Goal: Task Accomplishment & Management: Manage account settings

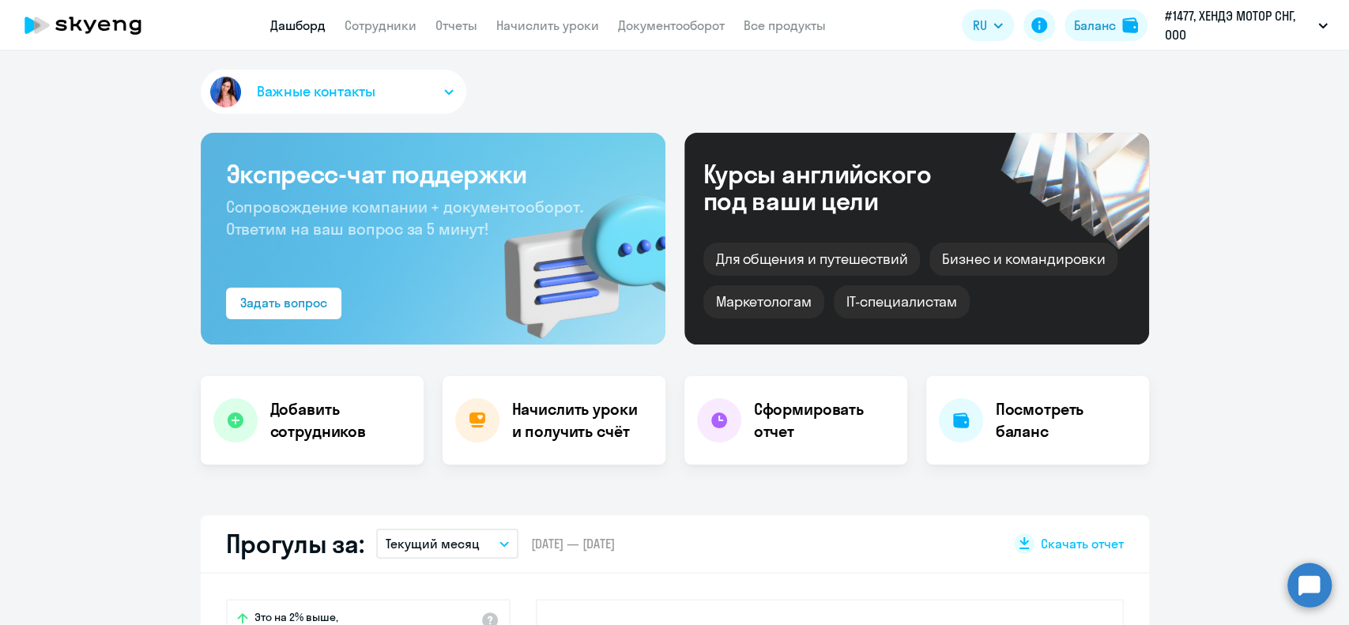
click at [398, 21] on link "Сотрудники" at bounding box center [380, 25] width 72 height 16
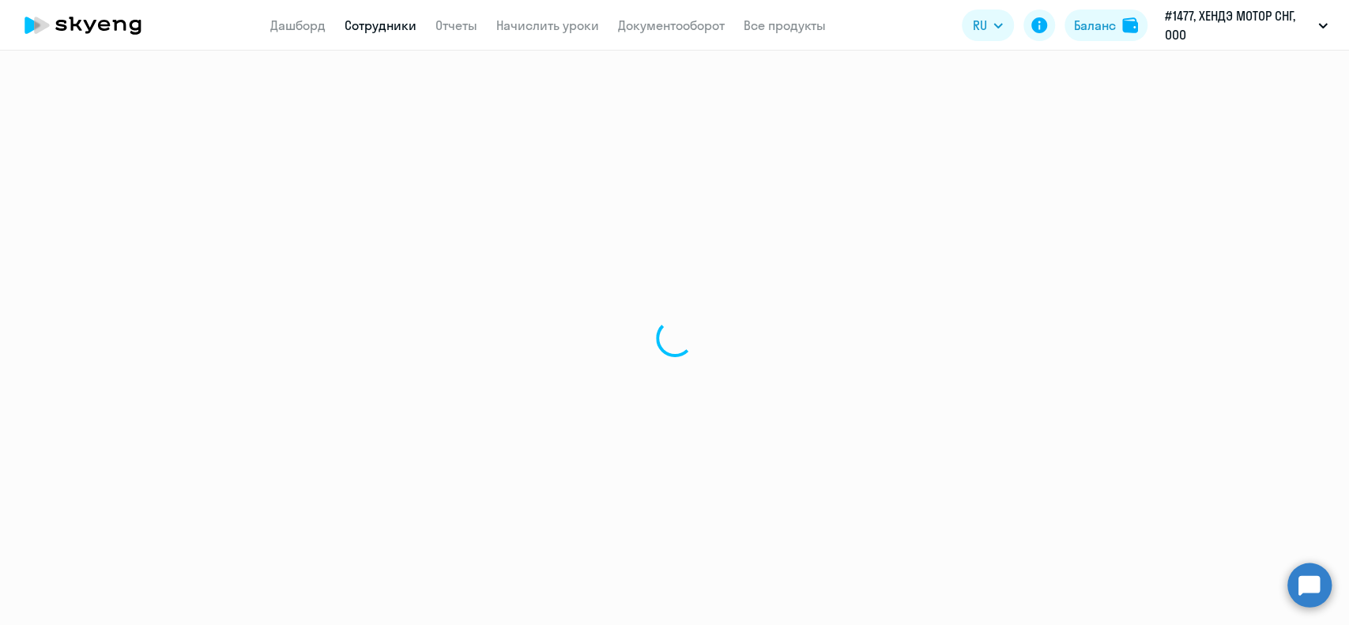
select select "30"
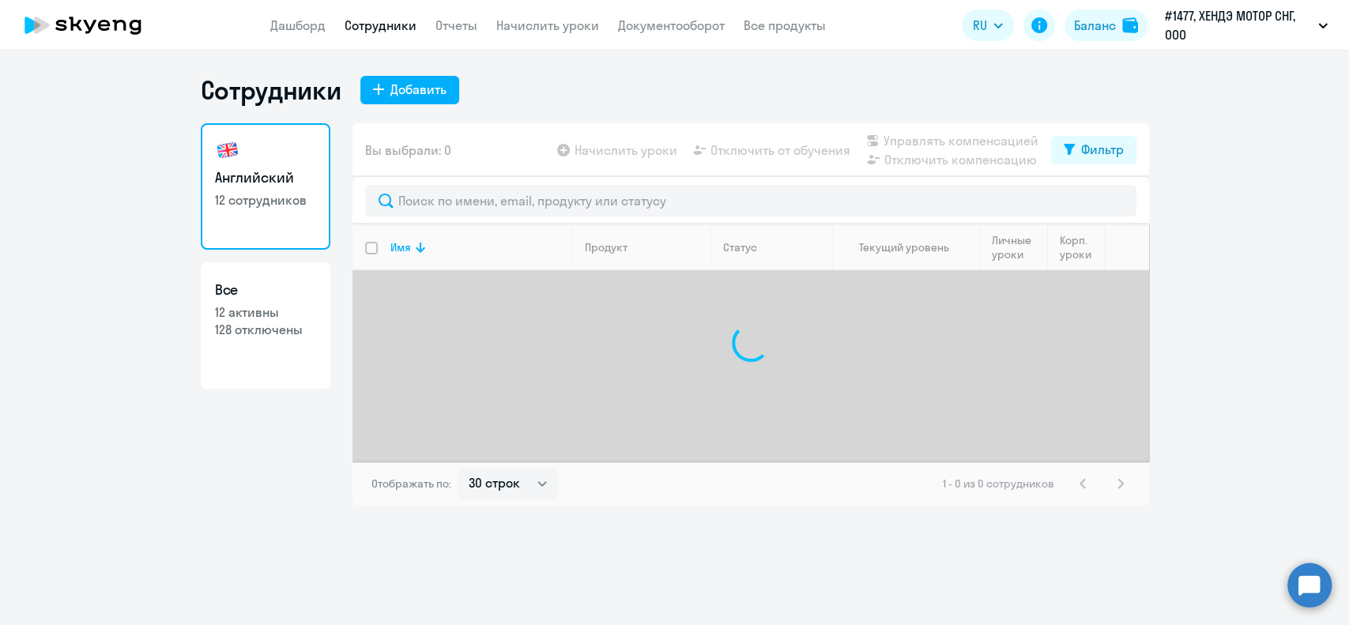
click at [314, 306] on p "12 активны" at bounding box center [265, 311] width 101 height 17
select select "30"
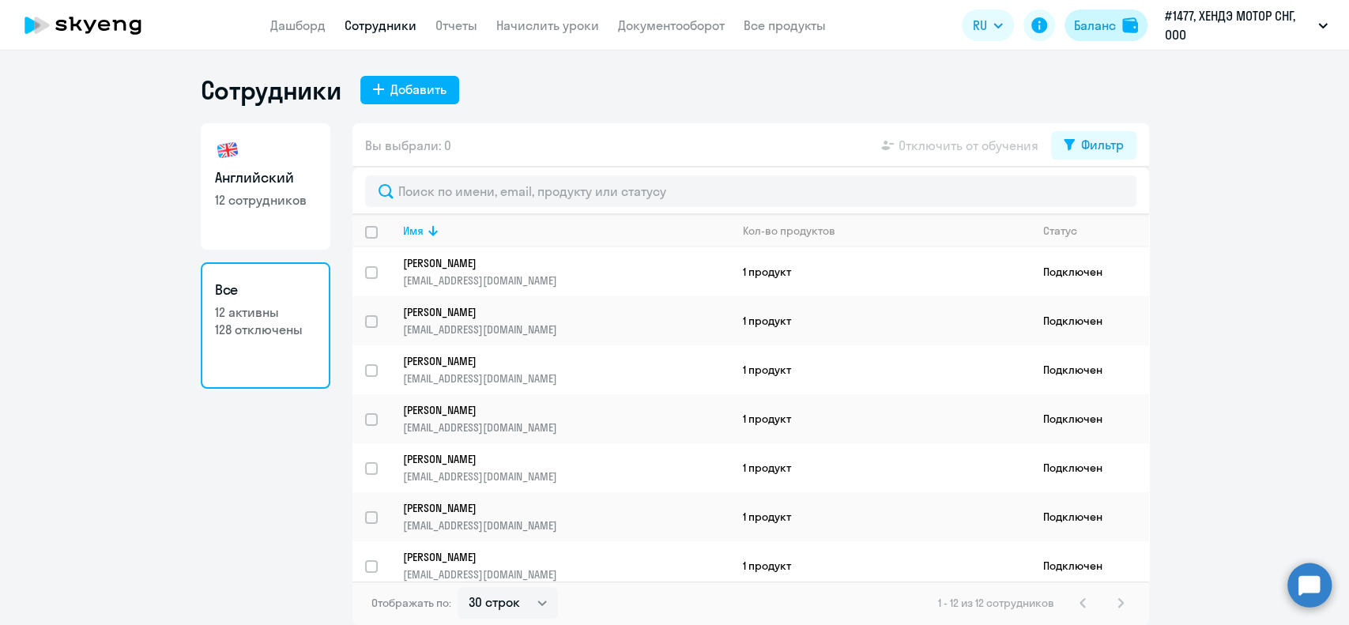
click at [1089, 38] on button "Баланс" at bounding box center [1105, 25] width 83 height 32
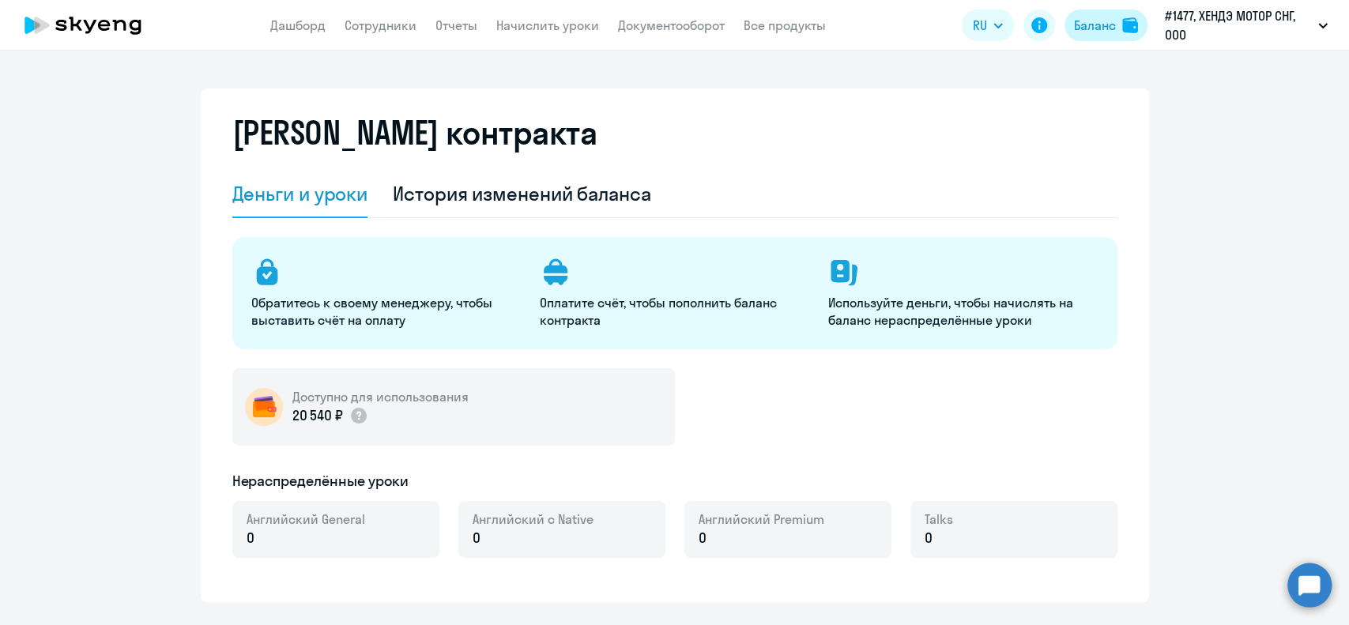
select select "english_adult_not_native_speaker"
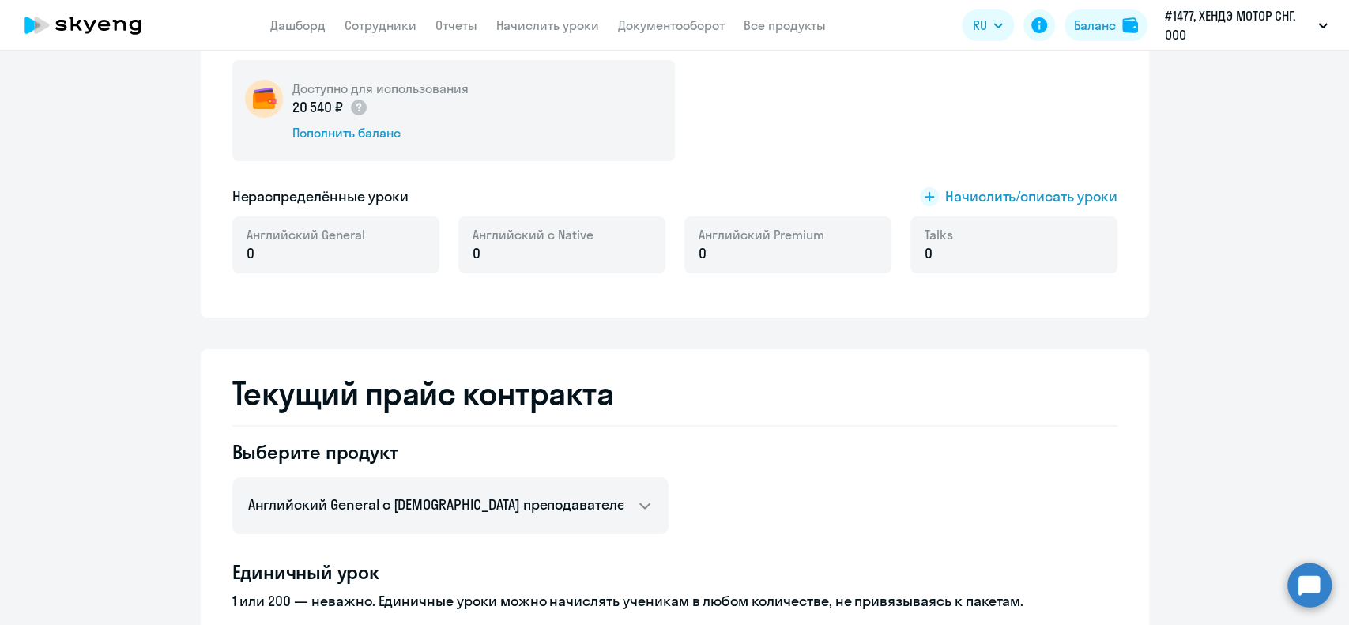
scroll to position [421, 0]
